Goal: Task Accomplishment & Management: Manage account settings

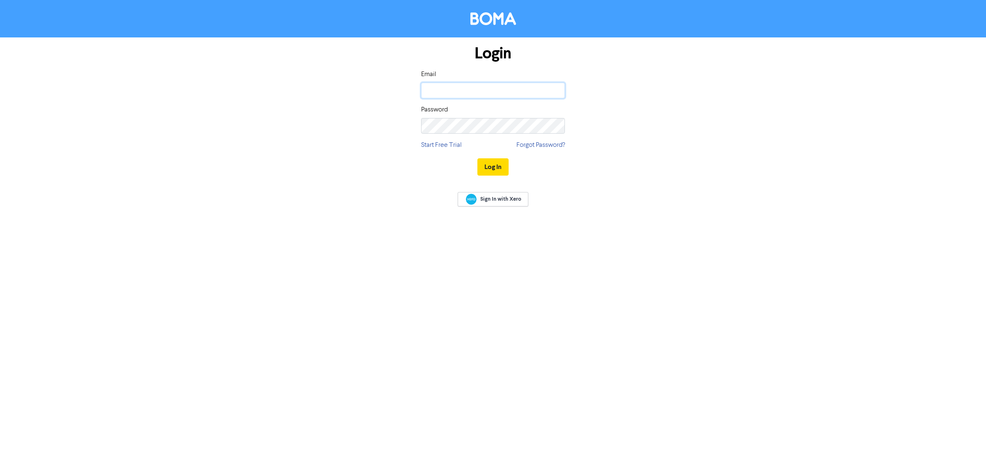
click at [447, 91] on input "email" at bounding box center [493, 91] width 144 height 16
type input "[PERSON_NAME][EMAIL_ADDRESS][DOMAIN_NAME]"
click at [478, 158] on button "Log In" at bounding box center [493, 166] width 31 height 17
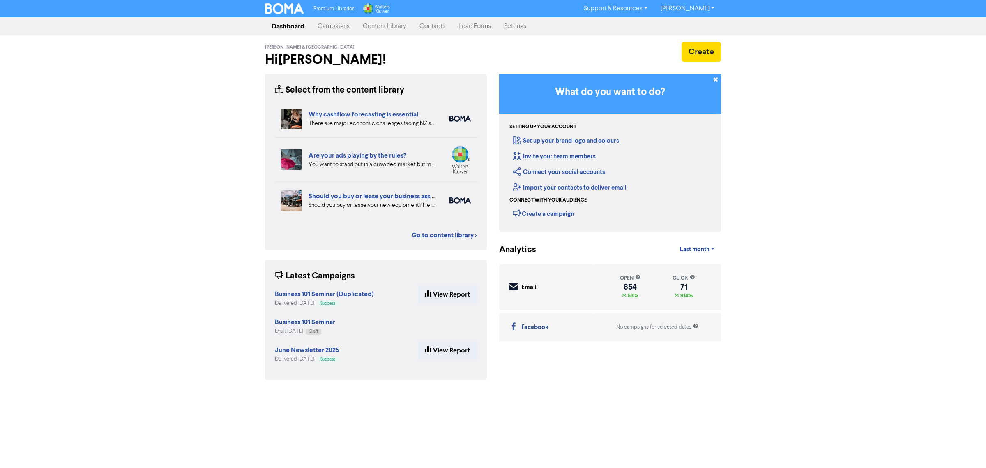
click at [332, 27] on link "Campaigns" at bounding box center [333, 26] width 45 height 16
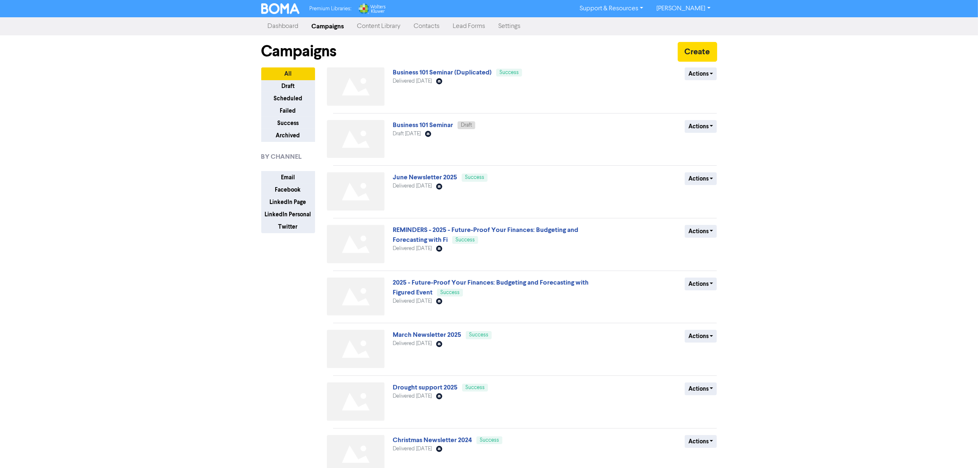
click at [438, 25] on link "Contacts" at bounding box center [427, 26] width 39 height 16
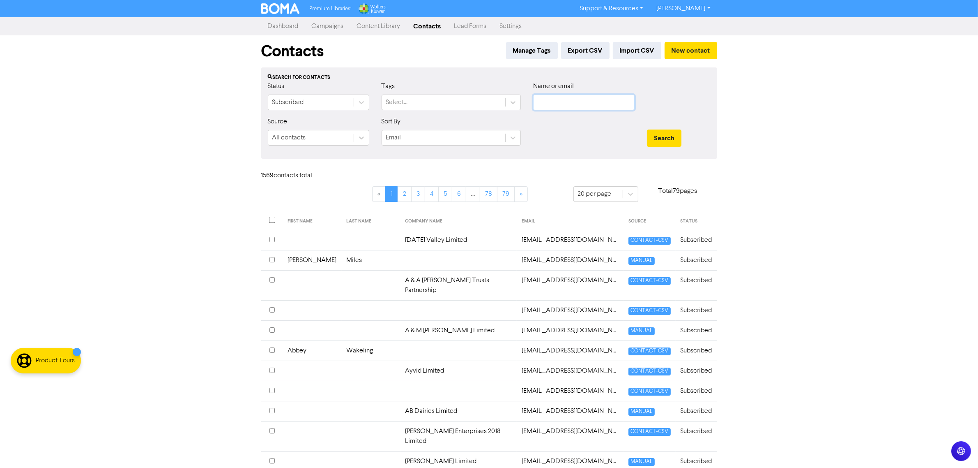
click at [579, 102] on input "text" at bounding box center [584, 103] width 102 height 16
type input "[PERSON_NAME]"
click at [647, 129] on button "Search" at bounding box center [664, 137] width 35 height 17
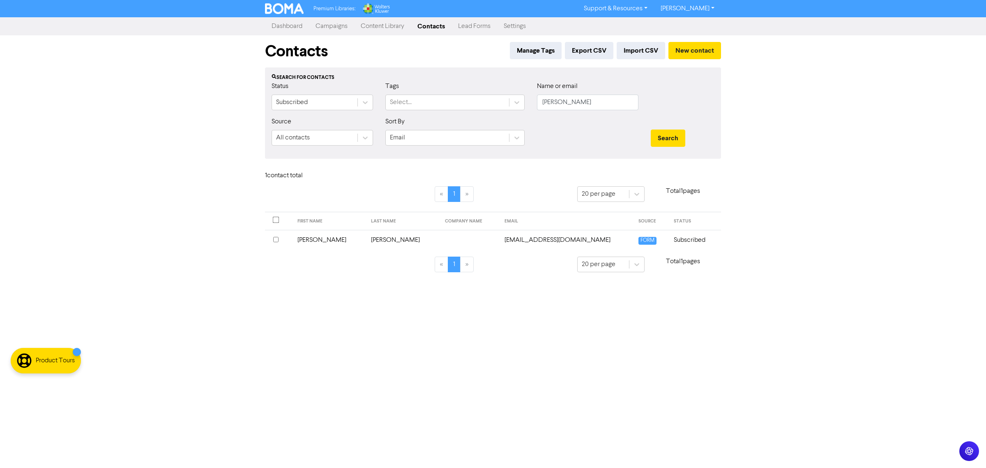
click at [537, 241] on td "[EMAIL_ADDRESS][DOMAIN_NAME]" at bounding box center [567, 240] width 134 height 20
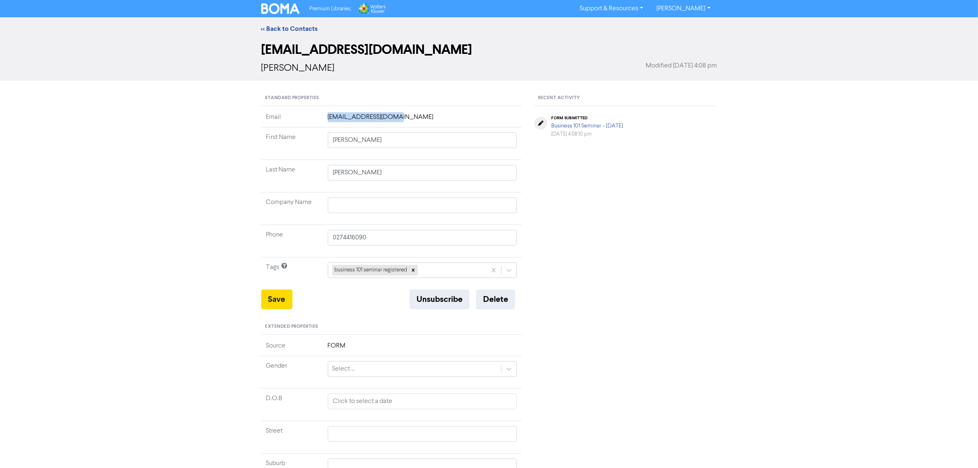
drag, startPoint x: 390, startPoint y: 117, endPoint x: 323, endPoint y: 118, distance: 67.0
click at [323, 118] on td "[EMAIL_ADDRESS][DOMAIN_NAME]" at bounding box center [422, 119] width 199 height 15
copy td "[EMAIL_ADDRESS][DOMAIN_NAME]"
click at [301, 31] on link "<< Back to Contacts" at bounding box center [289, 29] width 57 height 8
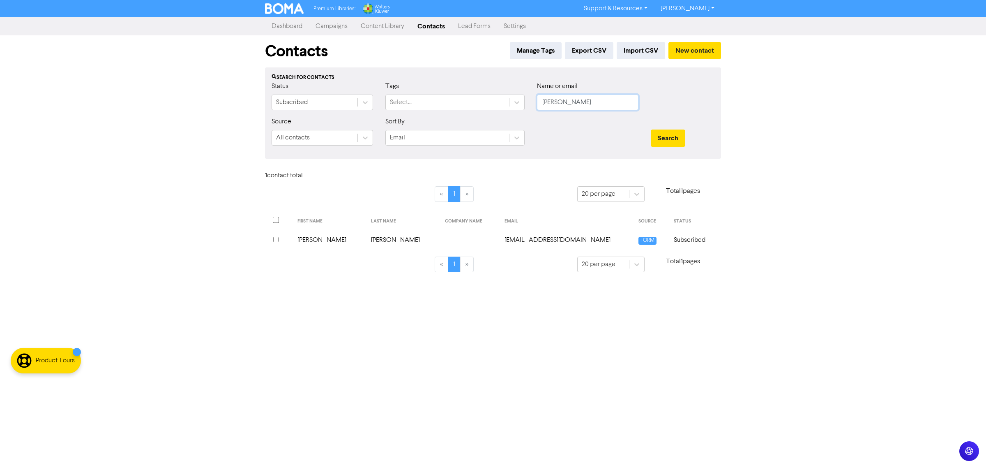
click at [559, 108] on input "[PERSON_NAME]" at bounding box center [588, 103] width 102 height 16
drag, startPoint x: 565, startPoint y: 105, endPoint x: 399, endPoint y: 102, distance: 165.6
click at [399, 102] on div "Status Subscribed Tags Select... Name or email [PERSON_NAME]" at bounding box center [492, 98] width 455 height 35
paste input "[EMAIL_ADDRESS][DOMAIN_NAME]"
type input "[EMAIL_ADDRESS][DOMAIN_NAME]"
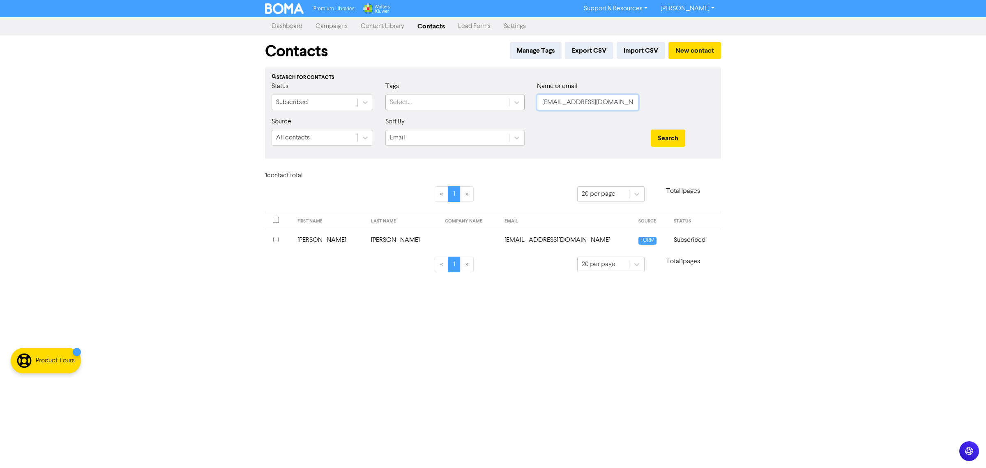
click at [651, 129] on button "Search" at bounding box center [668, 137] width 35 height 17
click at [670, 136] on button "Search" at bounding box center [668, 137] width 35 height 17
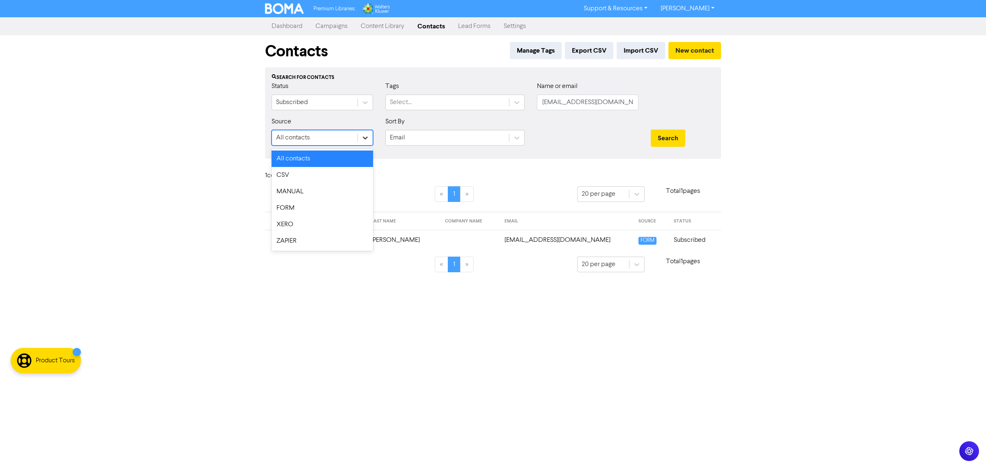
click at [367, 136] on icon at bounding box center [365, 138] width 8 height 8
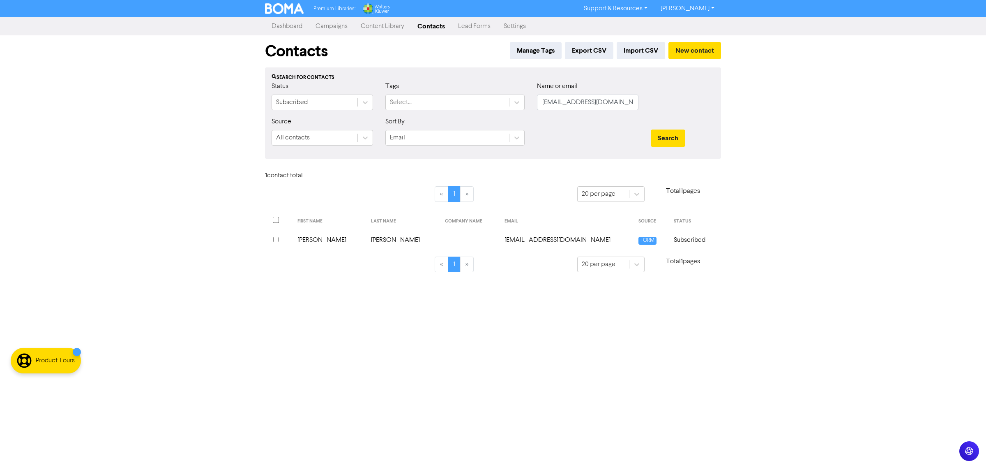
click at [373, 99] on div "Status Subscribed" at bounding box center [322, 98] width 114 height 35
click at [372, 100] on div at bounding box center [365, 102] width 15 height 15
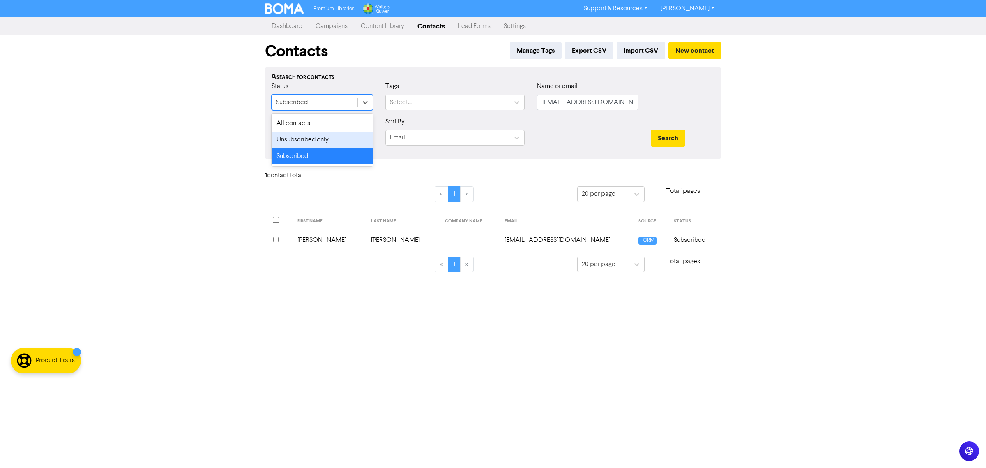
click at [325, 144] on div "Unsubscribed only" at bounding box center [323, 140] width 102 height 16
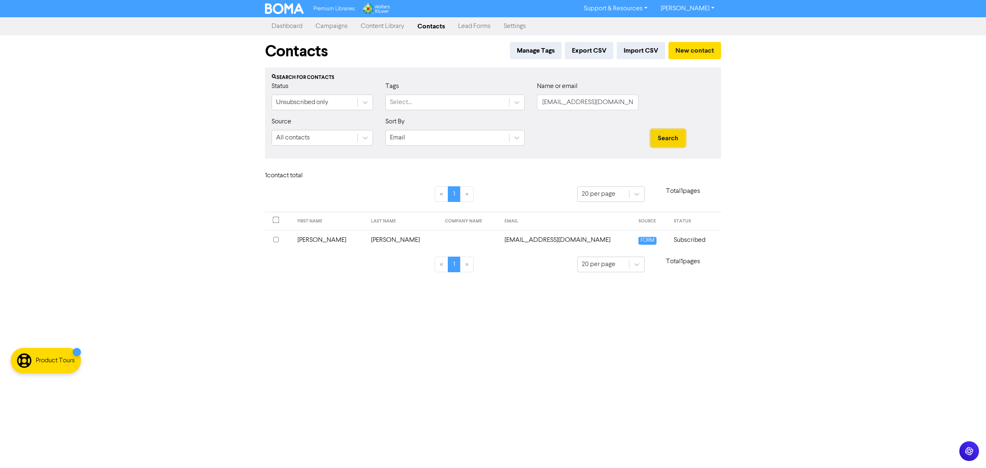
click at [661, 139] on button "Search" at bounding box center [668, 137] width 35 height 17
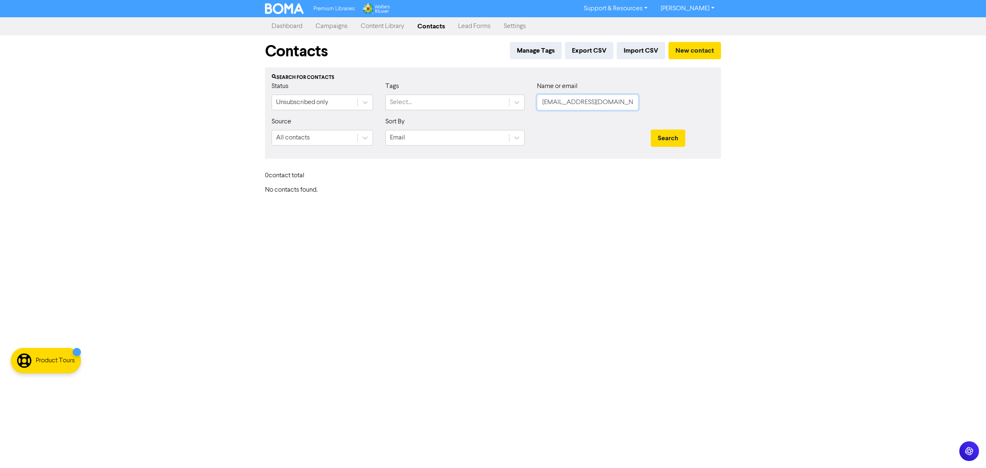
drag, startPoint x: 607, startPoint y: 101, endPoint x: 494, endPoint y: 111, distance: 113.1
click at [494, 111] on div "Status Unsubscribed only Tags Select... Name or email [PERSON_NAME][EMAIL_ADDRE…" at bounding box center [492, 98] width 455 height 35
type input "[PERSON_NAME]"
click at [651, 129] on button "Search" at bounding box center [668, 137] width 35 height 17
click at [668, 143] on button "Search" at bounding box center [668, 137] width 35 height 17
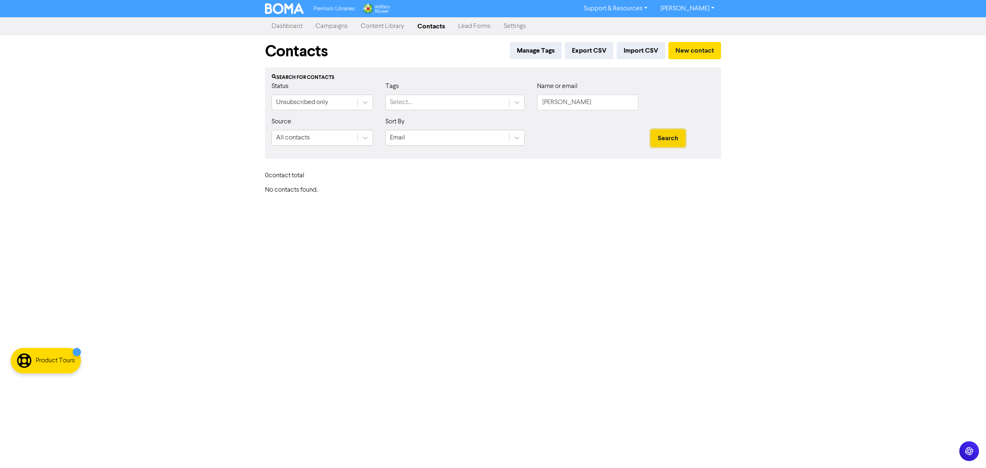
click at [666, 138] on button "Search" at bounding box center [668, 137] width 35 height 17
click at [564, 100] on input "[PERSON_NAME]" at bounding box center [588, 103] width 102 height 16
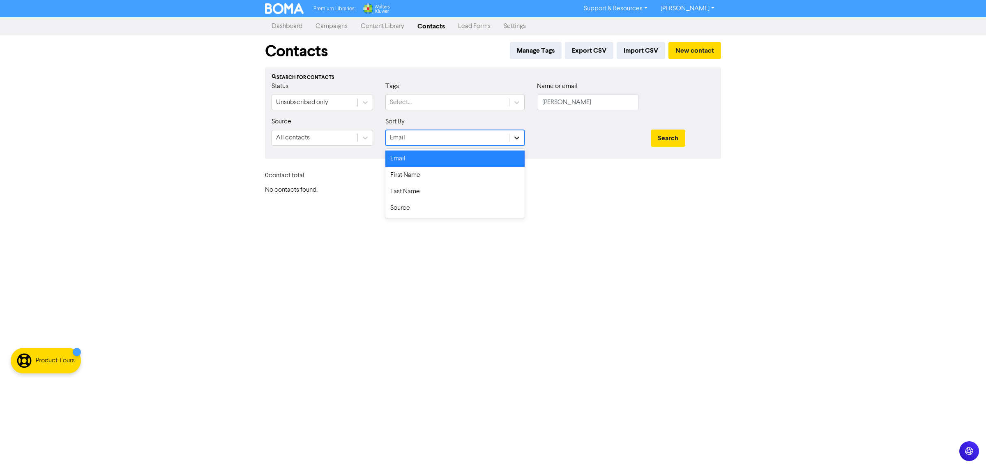
click at [523, 136] on div at bounding box center [517, 137] width 15 height 15
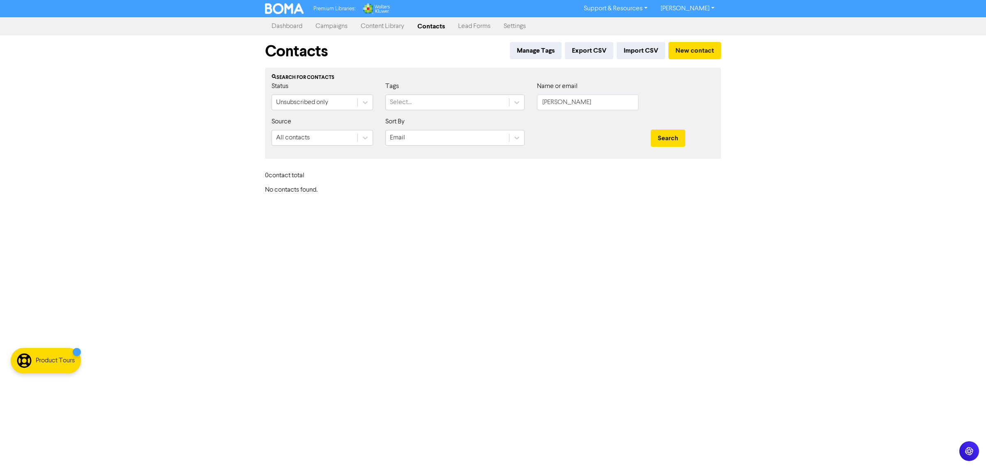
drag, startPoint x: 560, startPoint y: 148, endPoint x: 533, endPoint y: 144, distance: 27.0
click at [557, 148] on div at bounding box center [588, 134] width 114 height 35
click at [325, 108] on div "Unsubscribed only" at bounding box center [314, 102] width 85 height 15
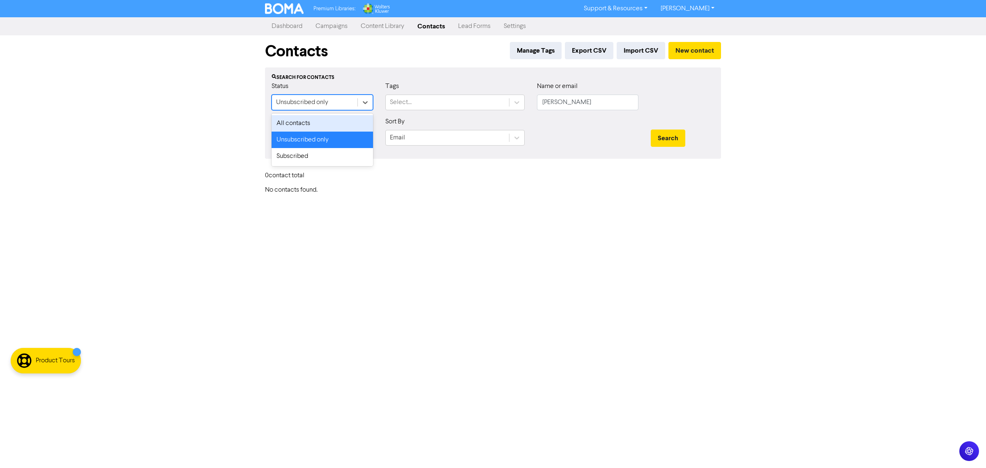
drag, startPoint x: 302, startPoint y: 125, endPoint x: 316, endPoint y: 122, distance: 14.7
click at [302, 124] on div "All contacts" at bounding box center [323, 123] width 102 height 16
click at [670, 140] on button "Search" at bounding box center [668, 137] width 35 height 17
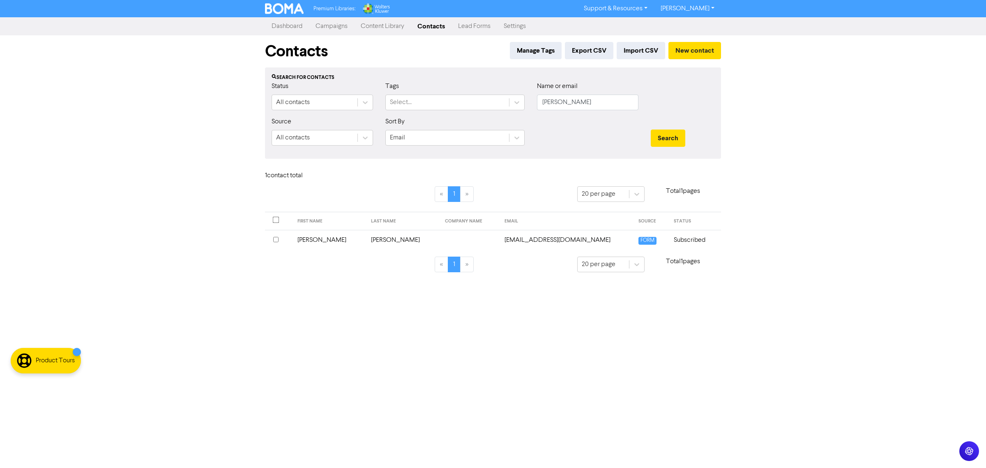
click at [301, 240] on td "[PERSON_NAME]" at bounding box center [330, 240] width 74 height 20
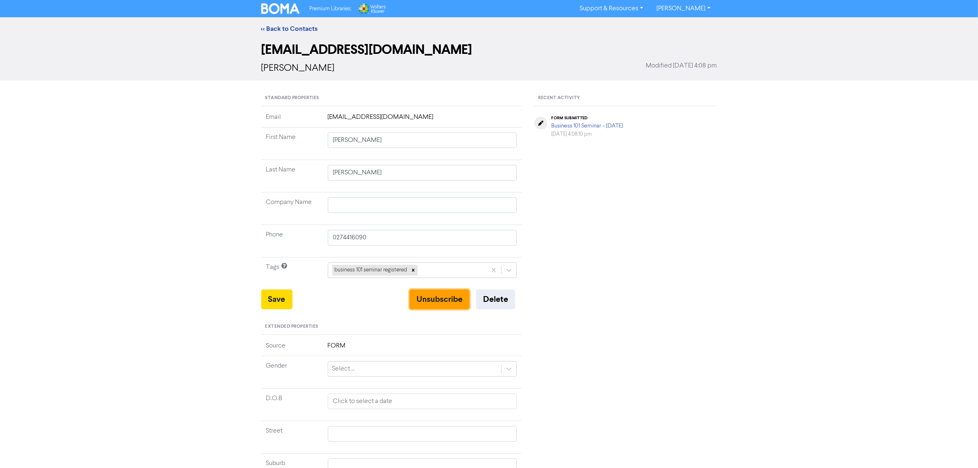
click at [456, 299] on button "Unsubscribe" at bounding box center [440, 299] width 60 height 20
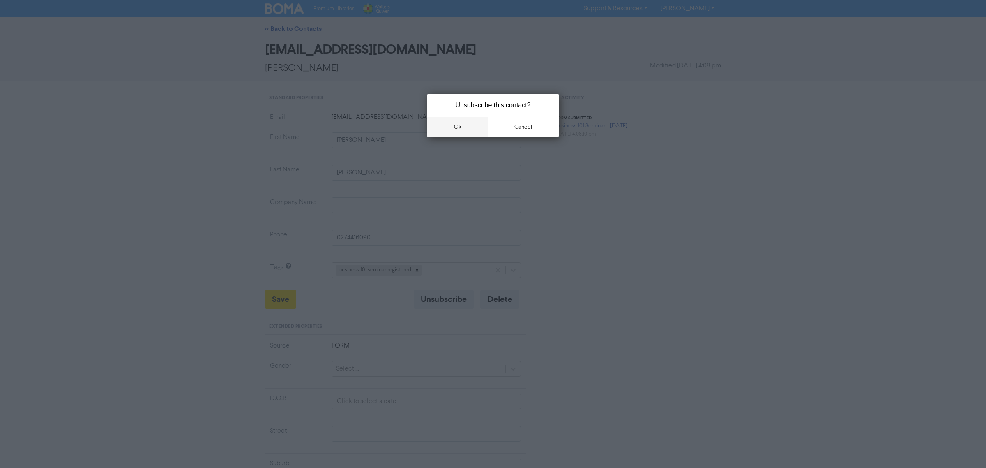
click at [455, 121] on button "ok" at bounding box center [457, 127] width 61 height 21
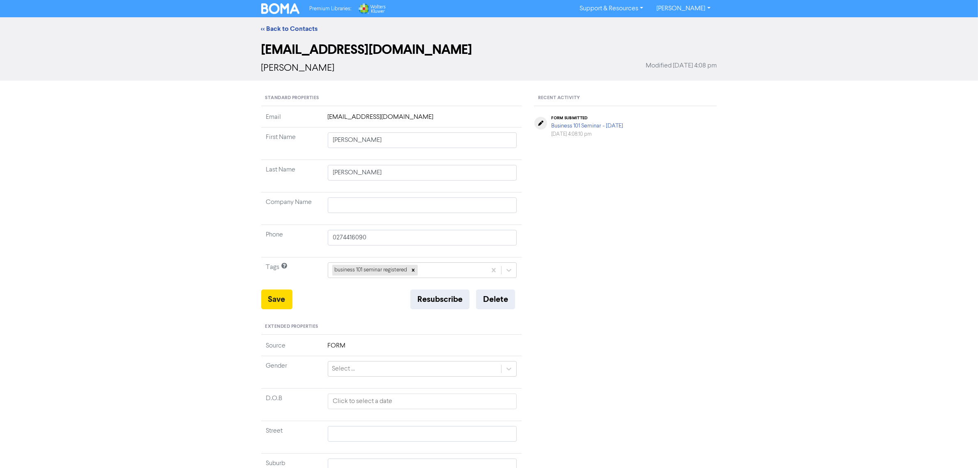
drag, startPoint x: 299, startPoint y: 28, endPoint x: 318, endPoint y: 7, distance: 28.8
click at [299, 27] on link "<< Back to Contacts" at bounding box center [289, 29] width 57 height 8
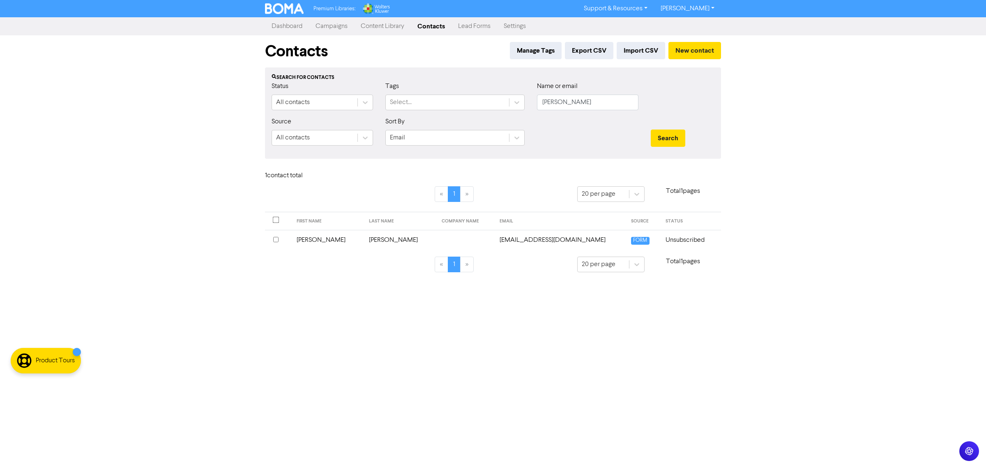
click at [189, 68] on div "Premium Libraries: Support & Resources Video Tutorials FAQ & Guides Marketing E…" at bounding box center [493, 234] width 986 height 468
click at [337, 27] on link "Campaigns" at bounding box center [331, 26] width 45 height 16
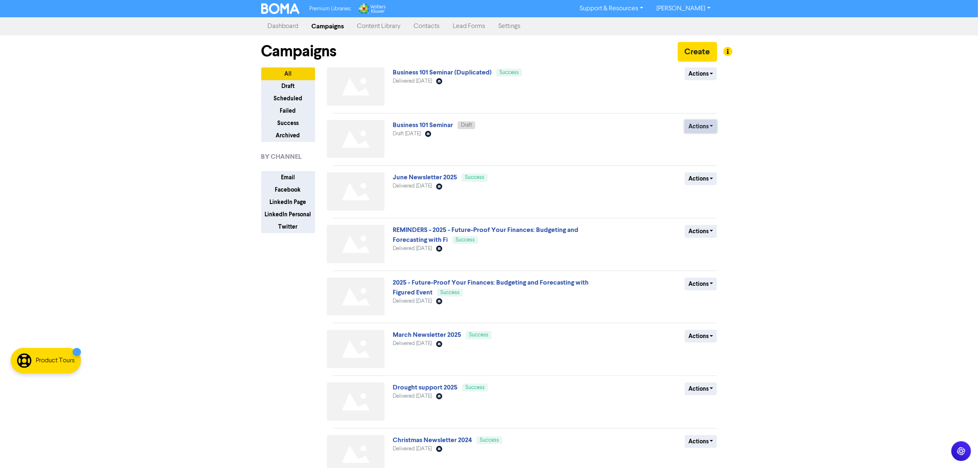
click at [709, 129] on button "Actions" at bounding box center [701, 126] width 32 height 13
click at [714, 187] on button "Archive" at bounding box center [717, 183] width 65 height 13
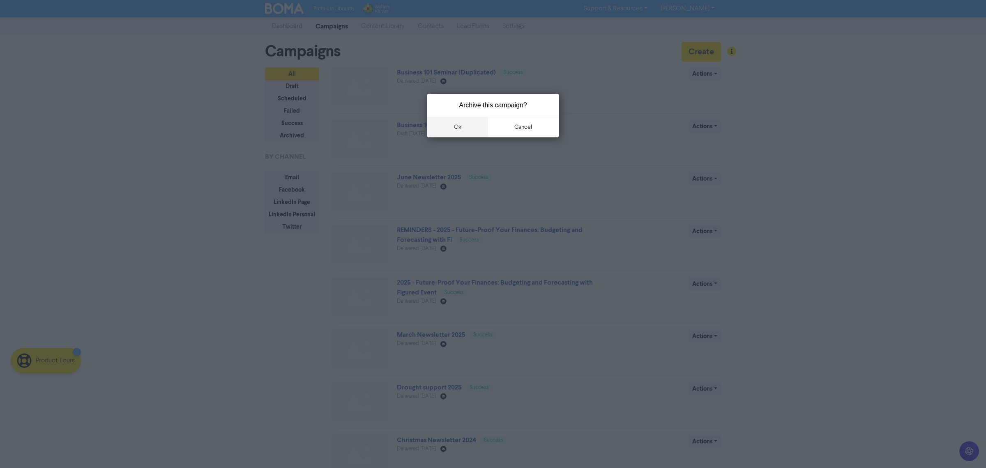
click at [459, 125] on button "ok" at bounding box center [457, 127] width 61 height 21
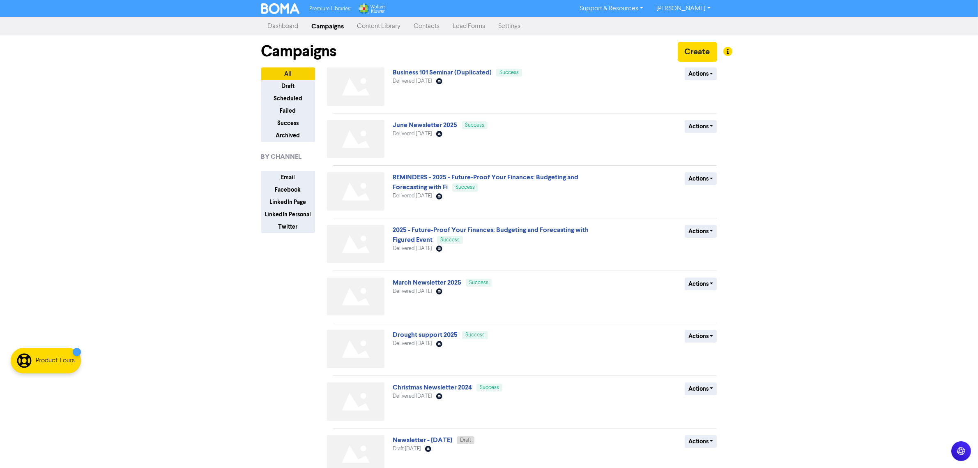
click at [697, 82] on div "Actions Duplicate Archive" at bounding box center [657, 88] width 132 height 42
click at [700, 76] on button "Actions" at bounding box center [701, 73] width 32 height 13
click at [710, 97] on button "Duplicate" at bounding box center [717, 91] width 65 height 13
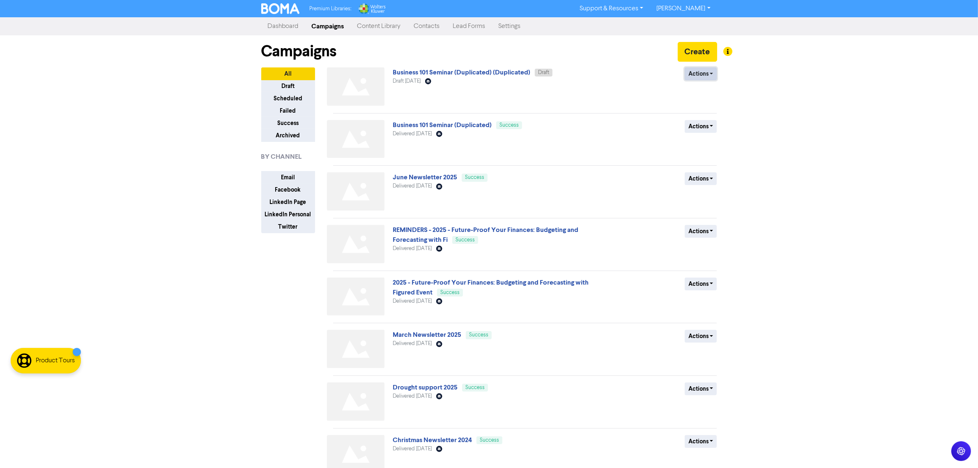
click at [707, 73] on button "Actions" at bounding box center [701, 73] width 32 height 13
click at [711, 119] on button "Rename" at bounding box center [717, 117] width 65 height 13
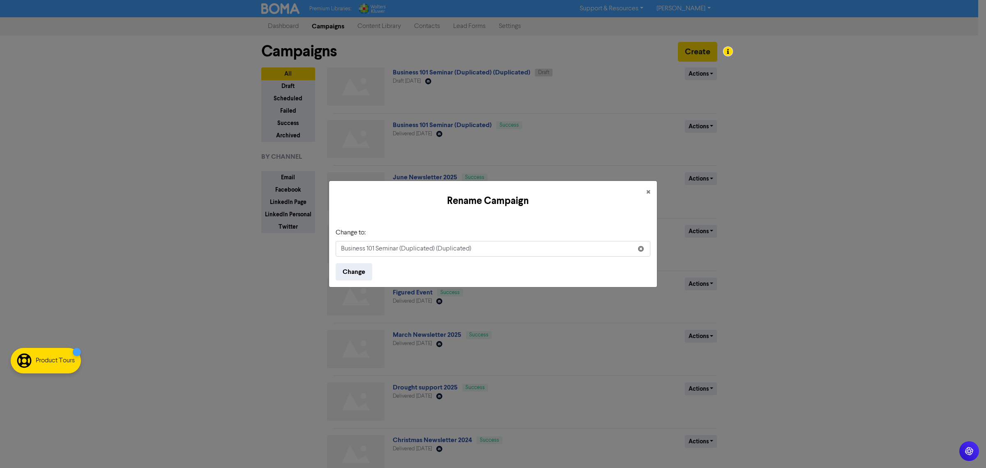
drag, startPoint x: 422, startPoint y: 247, endPoint x: 826, endPoint y: 237, distance: 404.5
click at [789, 240] on div "Rename Campaign × Change to: Business 101 Seminar (Duplicated) (Duplicated) Cha…" at bounding box center [493, 234] width 986 height 468
type input "Business 101 Seminar - Reminder"
click at [358, 269] on button "Change" at bounding box center [354, 271] width 37 height 17
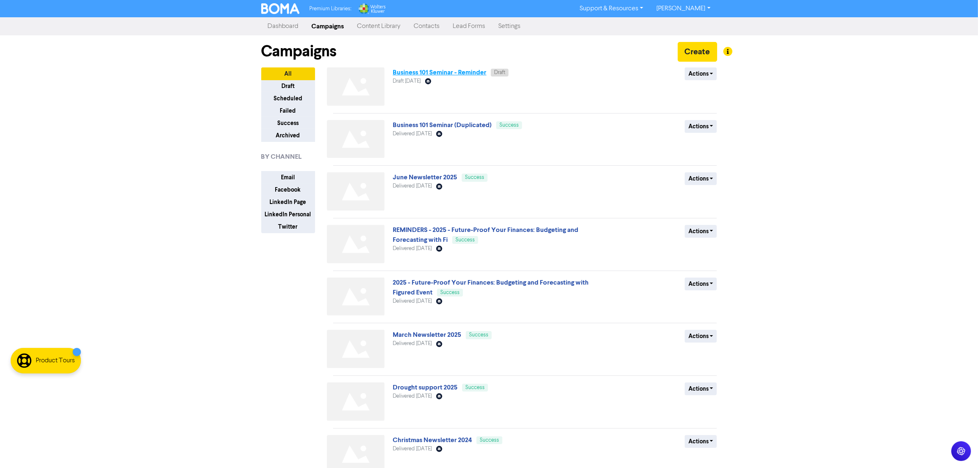
click at [426, 73] on link "Business 101 Seminar - Reminder" at bounding box center [440, 72] width 94 height 8
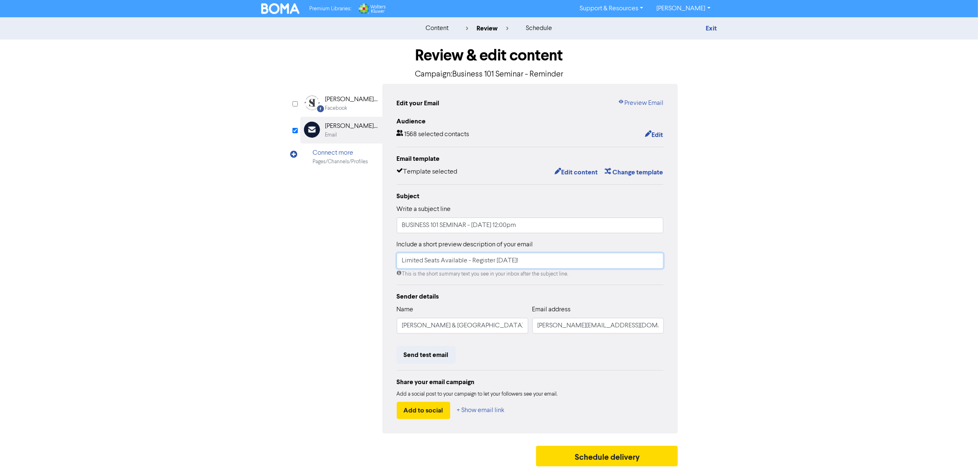
drag, startPoint x: 557, startPoint y: 259, endPoint x: 205, endPoint y: 238, distance: 352.0
click at [205, 238] on div "content review schedule Exit Review & edit content Campaign: Business 101 Semin…" at bounding box center [489, 243] width 978 height 453
drag, startPoint x: 432, startPoint y: 263, endPoint x: 553, endPoint y: 247, distance: 121.9
click at [434, 264] on input "Reminder! You don't want to miss it!" at bounding box center [530, 261] width 267 height 16
type input "Reminder! You don't want to miss it!"
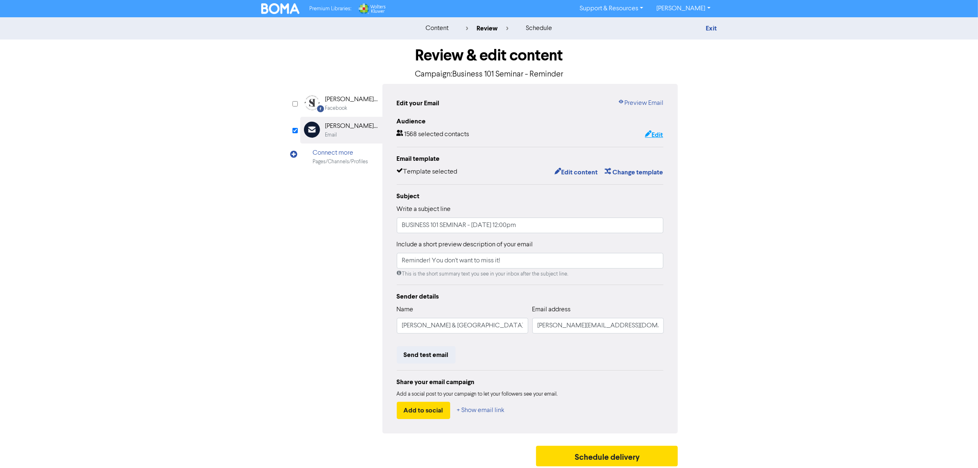
click at [660, 134] on button "Edit" at bounding box center [654, 134] width 19 height 11
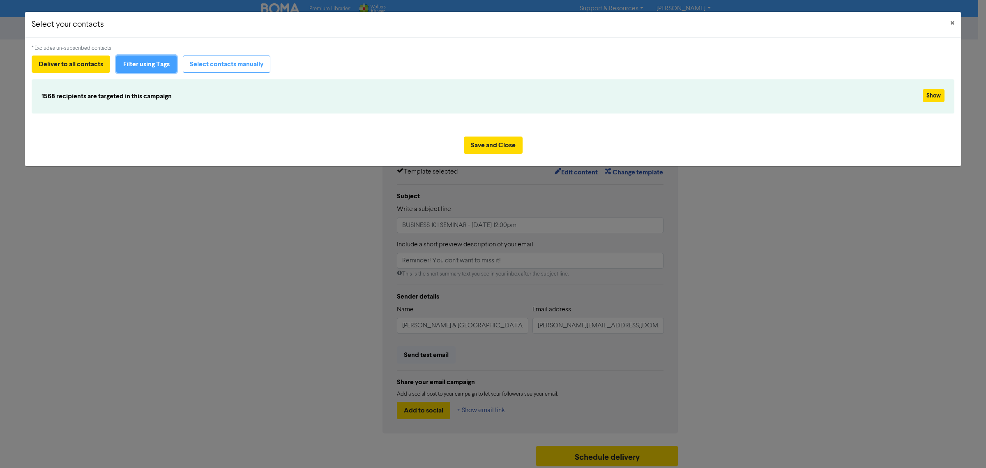
click at [170, 60] on button "Filter using Tags" at bounding box center [146, 63] width 60 height 17
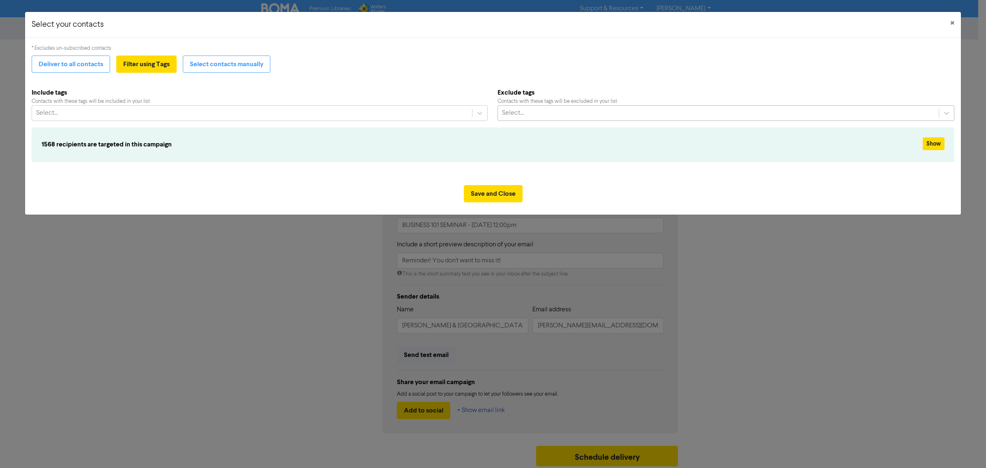
click at [519, 115] on div "Select..." at bounding box center [513, 113] width 22 height 10
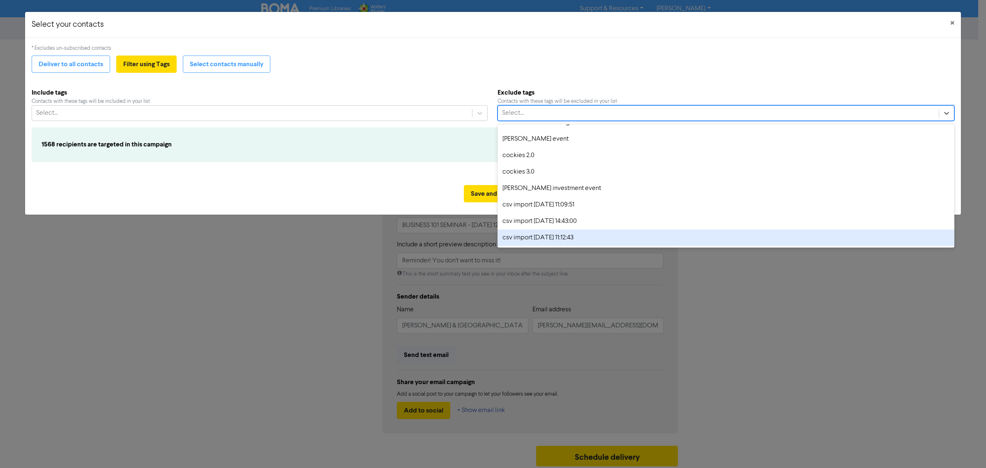
scroll to position [103, 0]
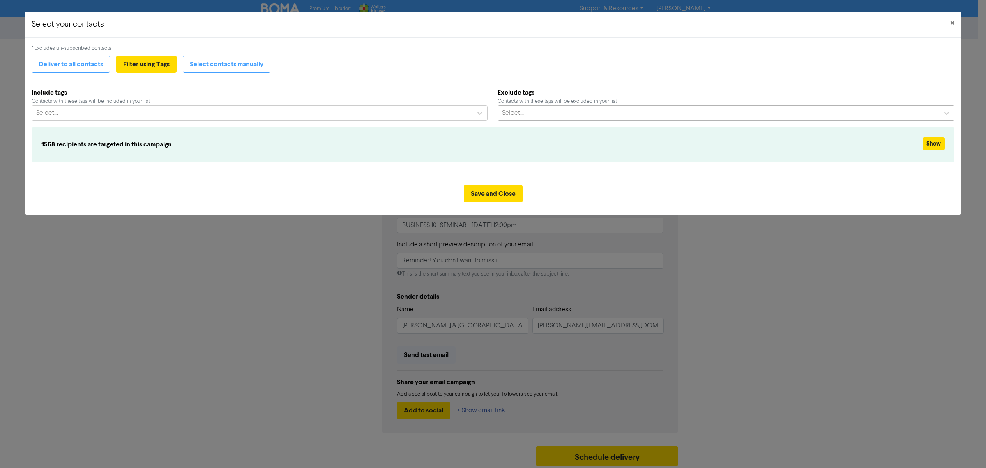
drag, startPoint x: 555, startPoint y: 140, endPoint x: 535, endPoint y: 107, distance: 39.1
click at [535, 107] on div "Select..." at bounding box center [718, 113] width 441 height 15
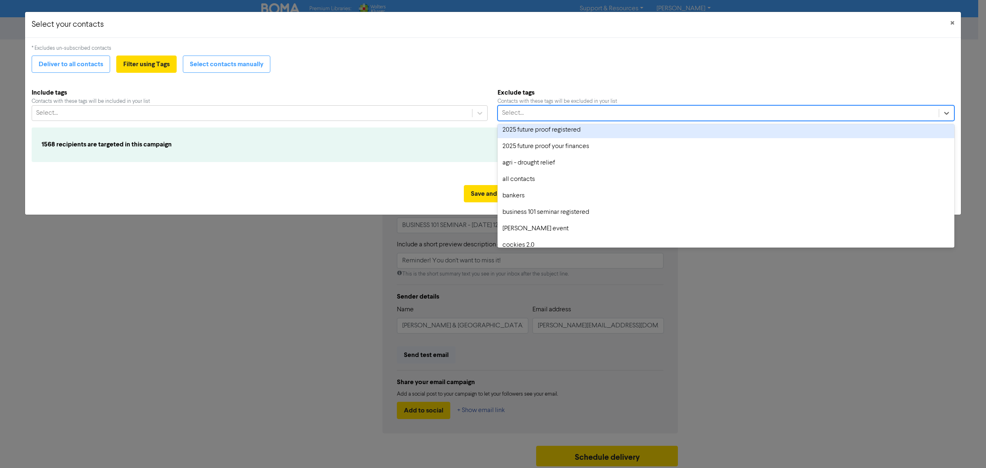
scroll to position [51, 0]
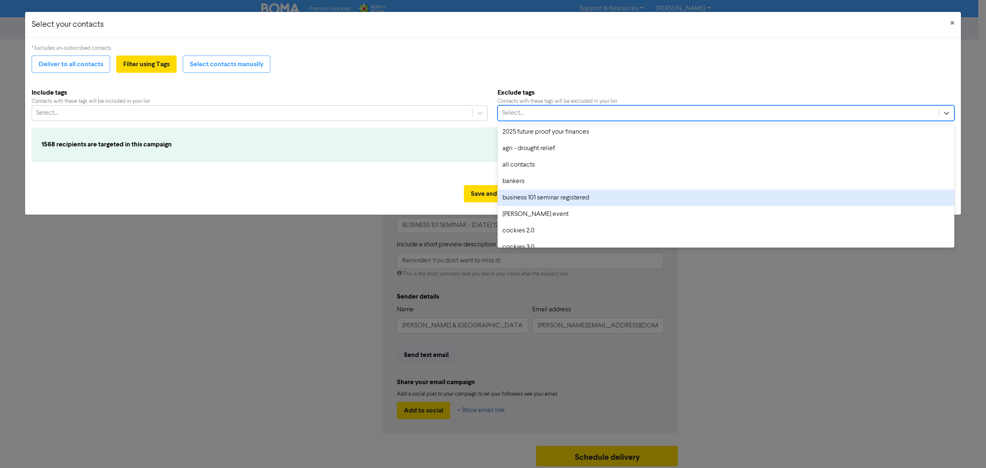
click at [554, 200] on div "business 101 seminar registered" at bounding box center [726, 197] width 457 height 16
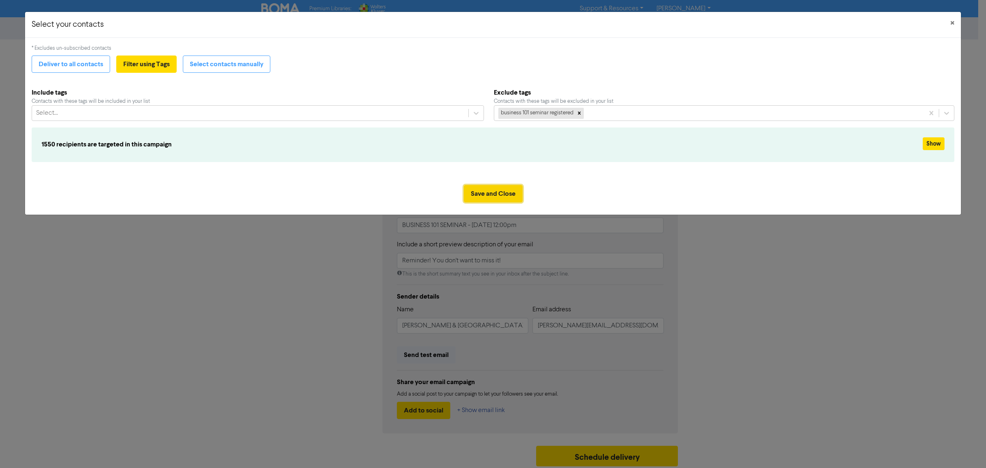
click at [496, 191] on button "Save and Close" at bounding box center [493, 193] width 59 height 17
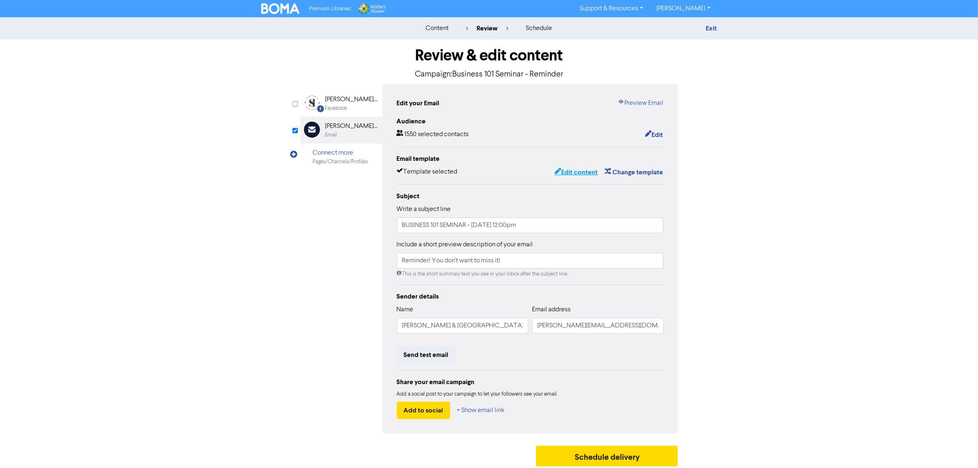
click at [590, 174] on button "Edit content" at bounding box center [576, 172] width 44 height 11
